Goal: Task Accomplishment & Management: Use online tool/utility

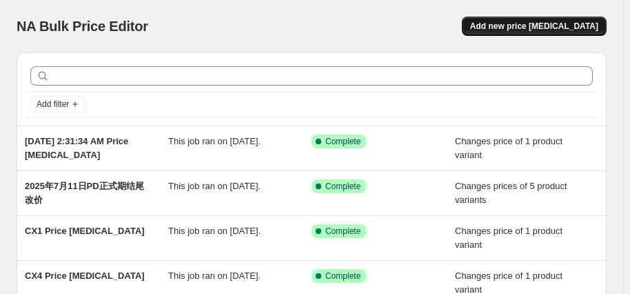
click at [543, 27] on span "Add new price change job" at bounding box center [534, 26] width 128 height 11
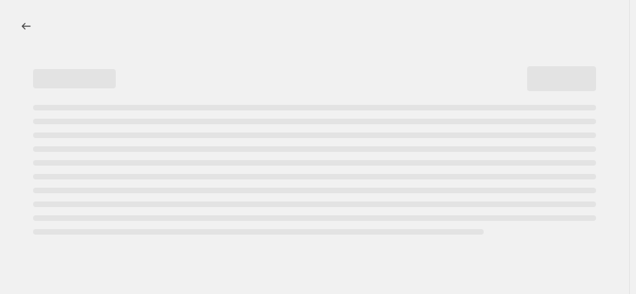
select select "percentage"
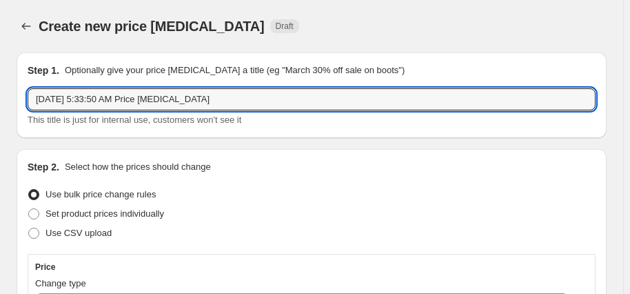
drag, startPoint x: 215, startPoint y: 102, endPoint x: -134, endPoint y: 57, distance: 351.9
click at [0, 57] on html "Home Settings Plans Skip to content Create new price change job. This page is r…" at bounding box center [315, 147] width 630 height 294
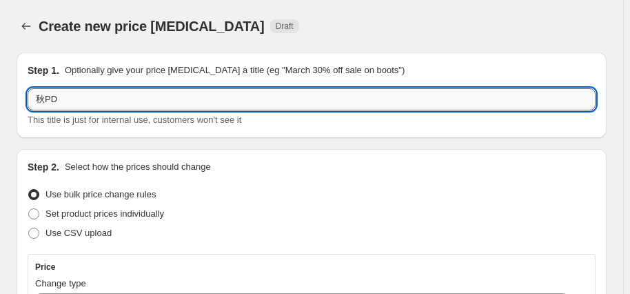
click at [279, 104] on input "秋PD" at bounding box center [312, 99] width 568 height 22
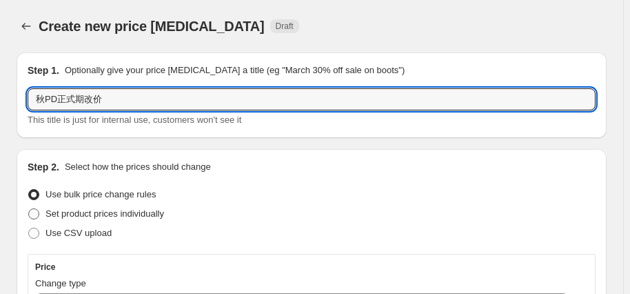
type input "秋PD正式期改价"
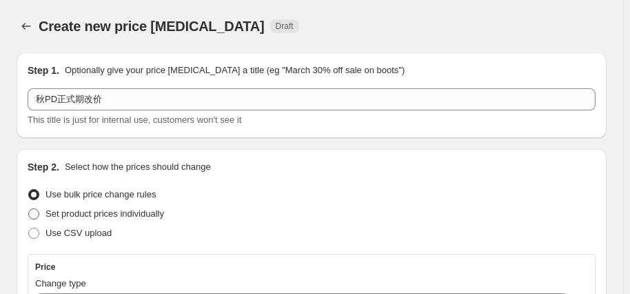
click at [71, 211] on span "Set product prices individually" at bounding box center [105, 213] width 119 height 10
click at [29, 209] on input "Set product prices individually" at bounding box center [28, 208] width 1 height 1
radio input "true"
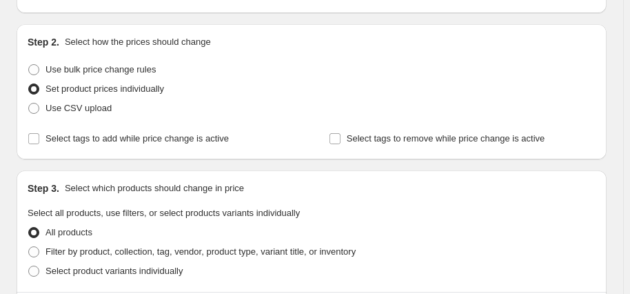
scroll to position [188, 0]
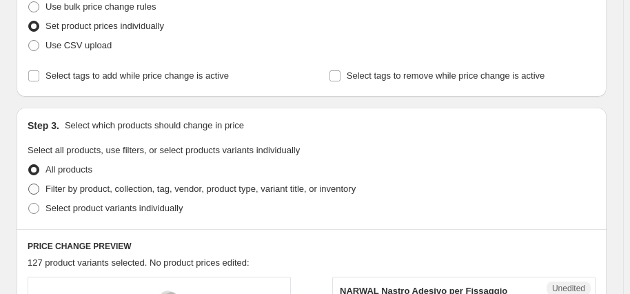
click at [63, 186] on span "Filter by product, collection, tag, vendor, product type, variant title, or inv…" at bounding box center [201, 188] width 310 height 10
click at [29, 184] on input "Filter by product, collection, tag, vendor, product type, variant title, or inv…" at bounding box center [28, 183] width 1 height 1
radio input "true"
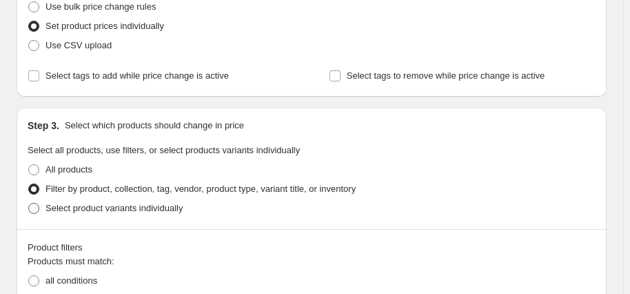
click at [98, 209] on span "Select product variants individually" at bounding box center [114, 208] width 137 height 10
click at [29, 203] on input "Select product variants individually" at bounding box center [28, 203] width 1 height 1
radio input "true"
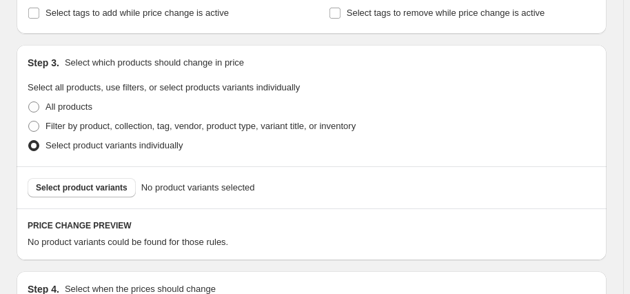
scroll to position [250, 0]
click at [90, 184] on span "Select product variants" at bounding box center [82, 187] width 92 height 11
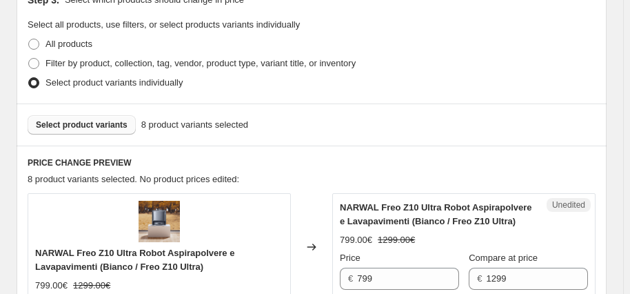
scroll to position [439, 0]
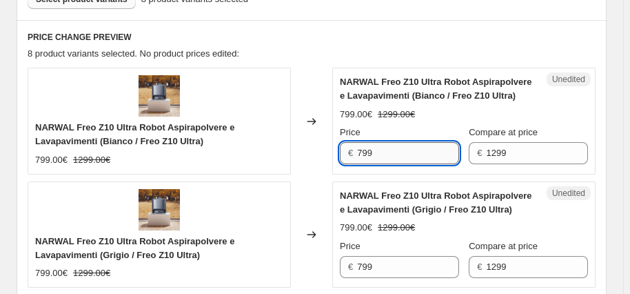
click at [366, 152] on input "799" at bounding box center [408, 153] width 102 height 22
type input "749"
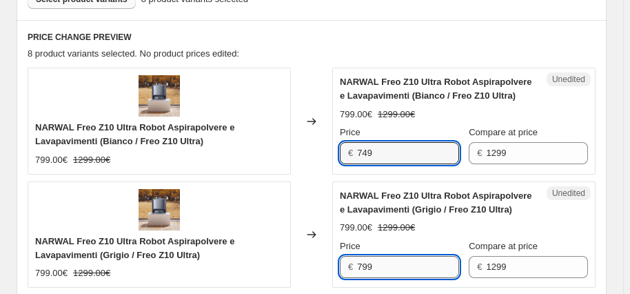
click at [387, 263] on input "799" at bounding box center [408, 267] width 102 height 22
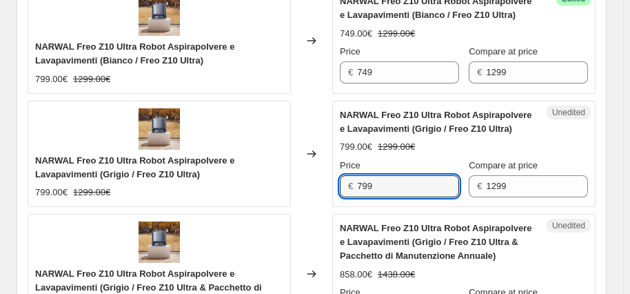
scroll to position [501, 0]
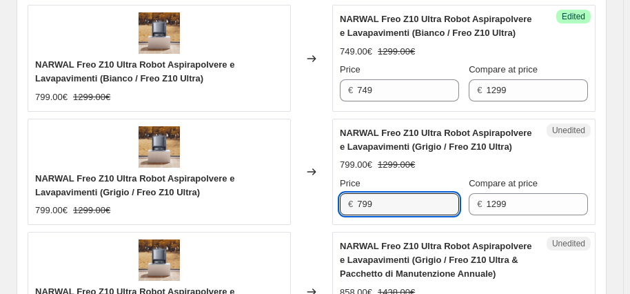
drag, startPoint x: 376, startPoint y: 204, endPoint x: 357, endPoint y: 204, distance: 19.3
click at [357, 204] on div "€ 799" at bounding box center [399, 204] width 119 height 22
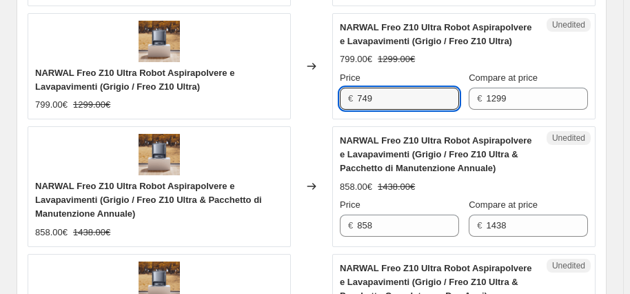
scroll to position [627, 0]
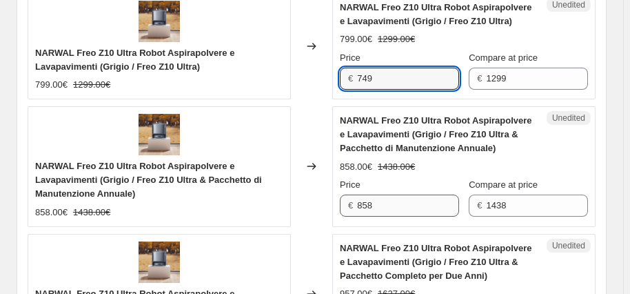
type input "749"
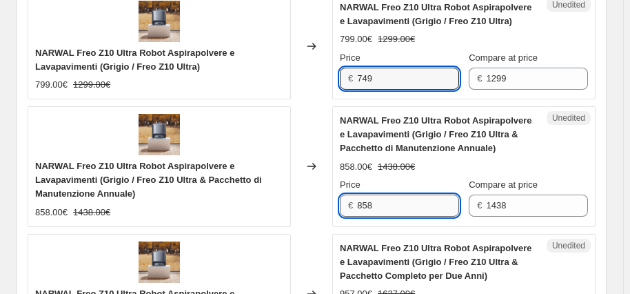
click at [376, 205] on input "858" at bounding box center [408, 205] width 102 height 22
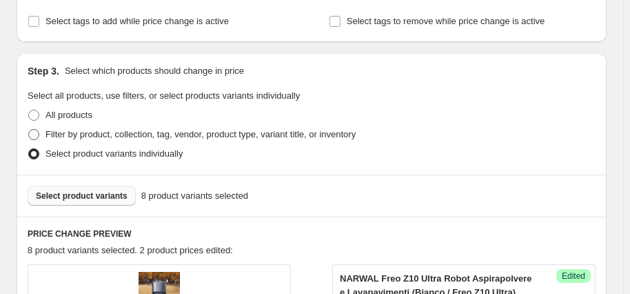
scroll to position [215, 0]
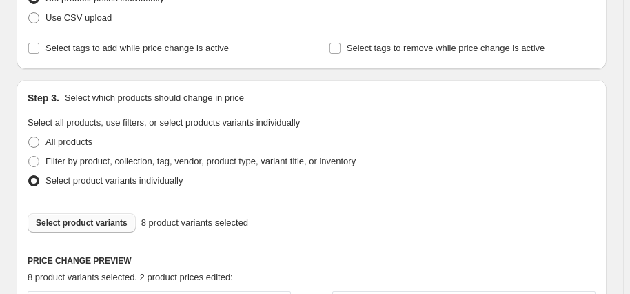
click at [84, 216] on button "Select product variants" at bounding box center [82, 222] width 108 height 19
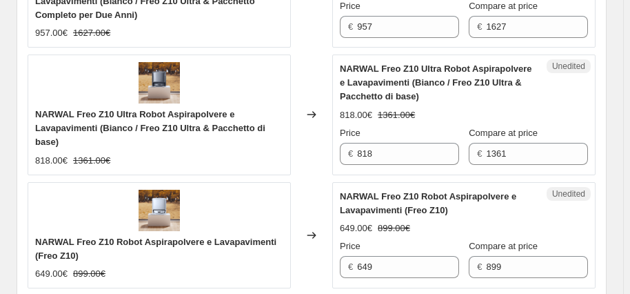
scroll to position [1406, 0]
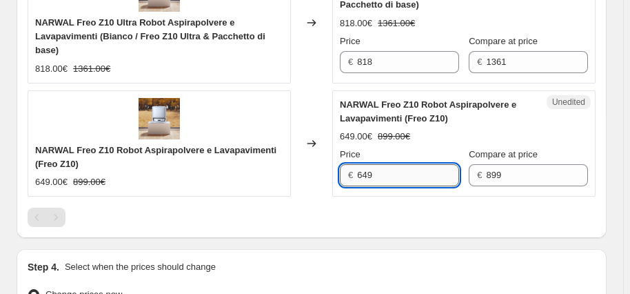
click at [375, 165] on input "649" at bounding box center [408, 175] width 102 height 22
drag, startPoint x: 375, startPoint y: 165, endPoint x: 343, endPoint y: 168, distance: 31.8
click at [343, 168] on div "€ 649" at bounding box center [399, 175] width 119 height 22
type input "599"
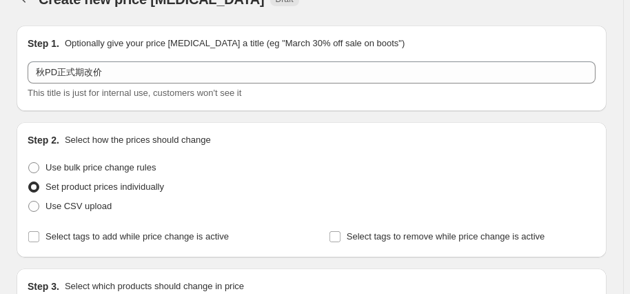
scroll to position [278, 0]
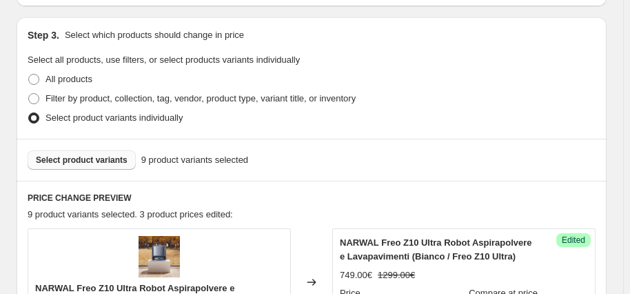
click at [81, 160] on span "Select product variants" at bounding box center [82, 159] width 92 height 11
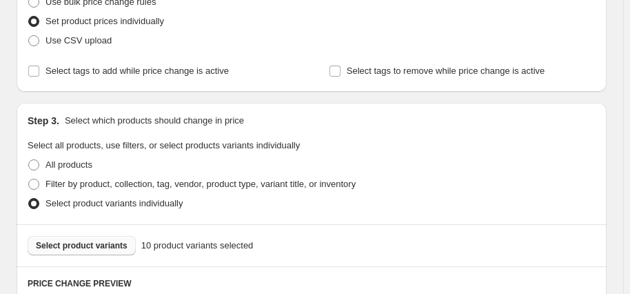
scroll to position [250, 0]
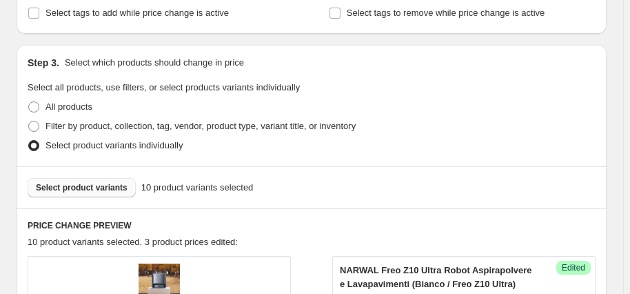
click at [112, 190] on span "Select product variants" at bounding box center [82, 187] width 92 height 11
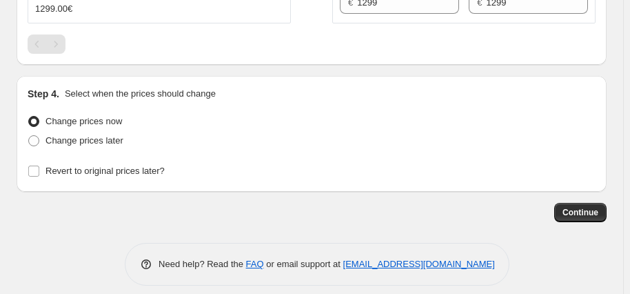
scroll to position [1567, 0]
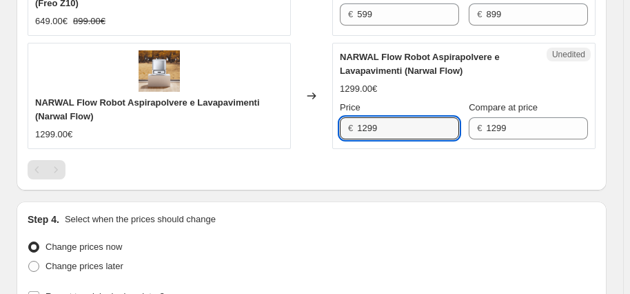
drag, startPoint x: 388, startPoint y: 118, endPoint x: 340, endPoint y: 119, distance: 48.3
click at [340, 119] on div "Unedited NARWAL Flow Robot Aspirapolvere e Lavapavimenti (Narwal Flow) 1299.00€…" at bounding box center [463, 96] width 263 height 106
type input "999"
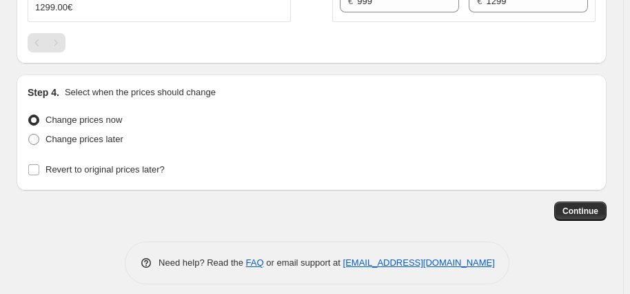
scroll to position [1695, 0]
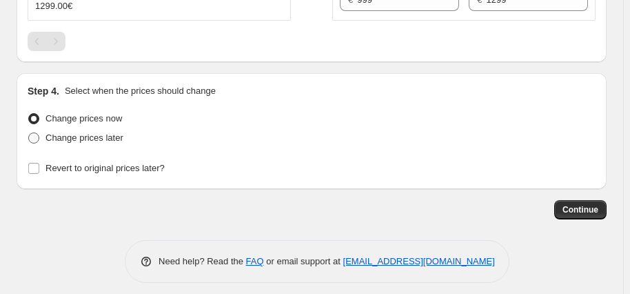
click at [31, 132] on span at bounding box center [33, 137] width 11 height 11
click at [29, 132] on input "Change prices later" at bounding box center [28, 132] width 1 height 1
radio input "true"
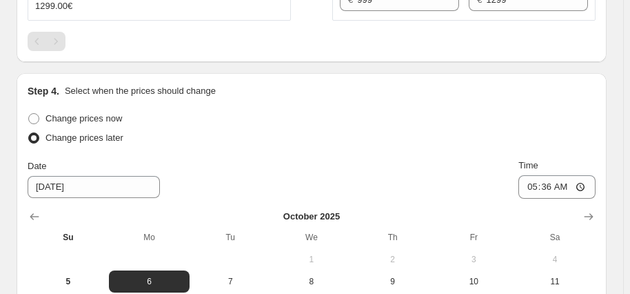
scroll to position [1758, 0]
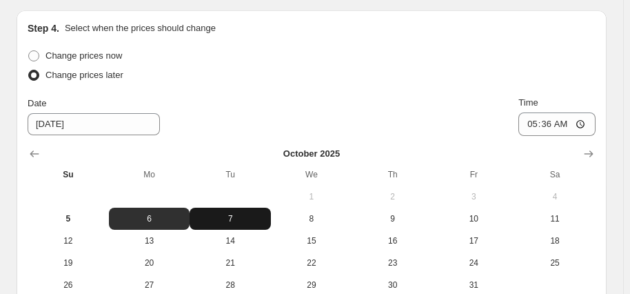
click at [238, 213] on span "7" at bounding box center [230, 218] width 70 height 11
type input "[DATE]"
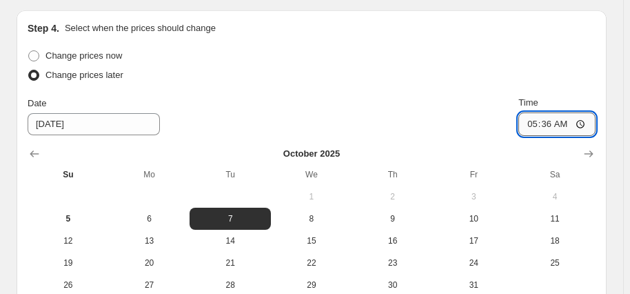
click at [560, 112] on input "05:36" at bounding box center [557, 123] width 77 height 23
click at [536, 118] on input "05:36" at bounding box center [557, 123] width 77 height 23
click at [568, 79] on div "Change prices now Change prices later Date 10/7/2025 Time 00:00 October 2025 Su…" at bounding box center [312, 171] width 568 height 250
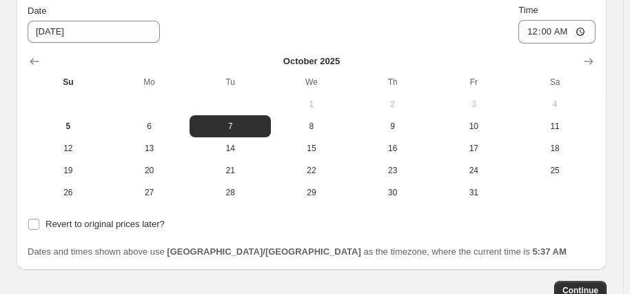
scroll to position [1742, 0]
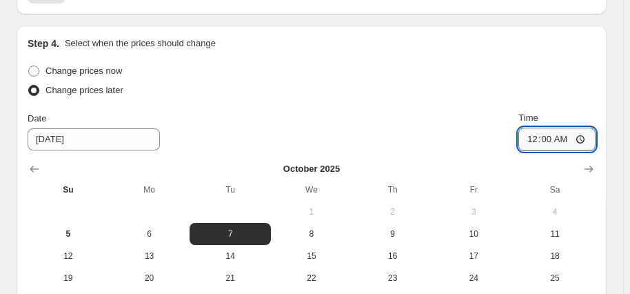
click at [541, 130] on input "00:00" at bounding box center [557, 139] width 77 height 23
type input "06:00"
click at [543, 50] on div "Step 4. Select when the prices should change Change prices now Change prices la…" at bounding box center [312, 202] width 568 height 330
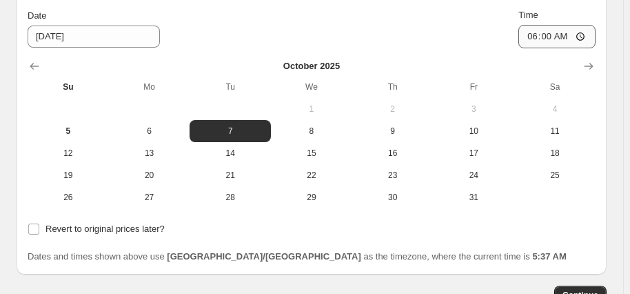
scroll to position [1930, 0]
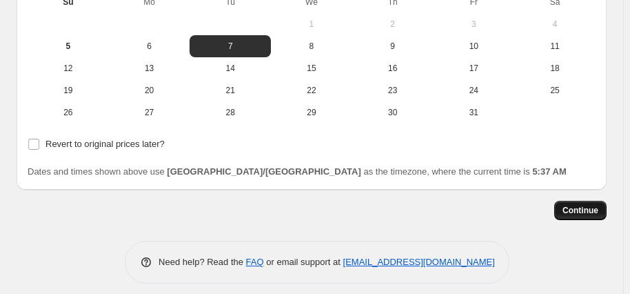
click at [587, 205] on span "Continue" at bounding box center [581, 210] width 36 height 11
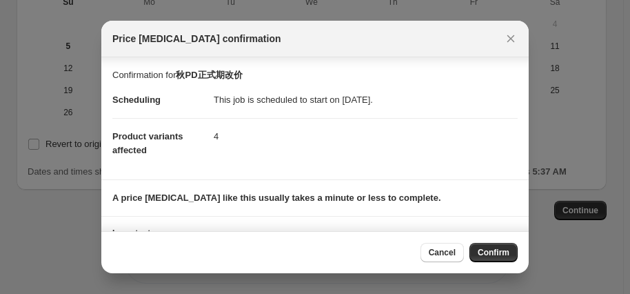
scroll to position [54, 0]
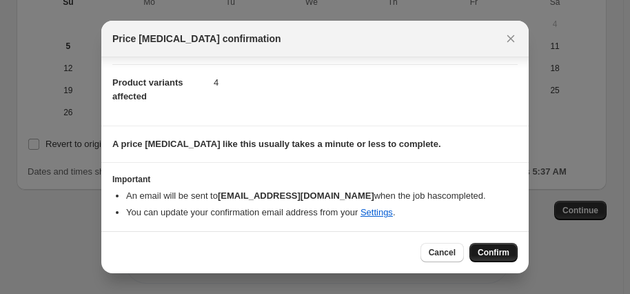
click at [504, 250] on span "Confirm" at bounding box center [494, 252] width 32 height 11
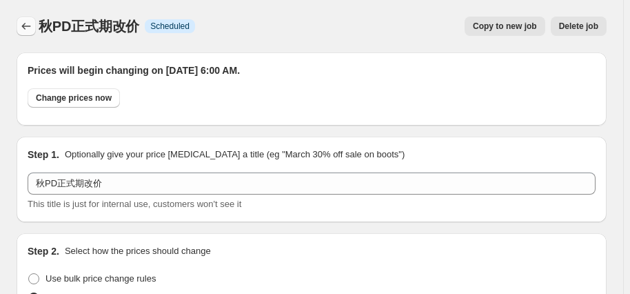
click at [24, 28] on icon "Price change jobs" at bounding box center [26, 26] width 14 height 14
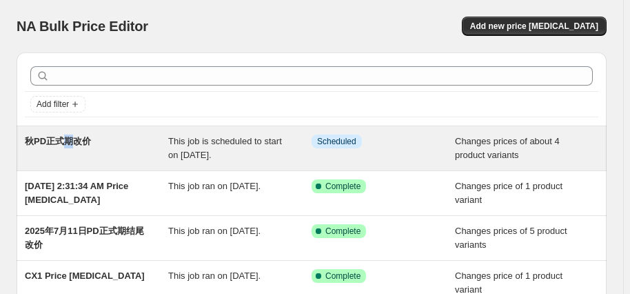
click at [68, 139] on span "秋PD正式期改价" at bounding box center [58, 141] width 66 height 10
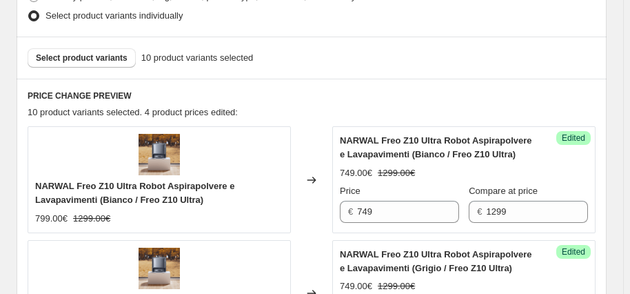
scroll to position [197, 0]
